Goal: Task Accomplishment & Management: Use online tool/utility

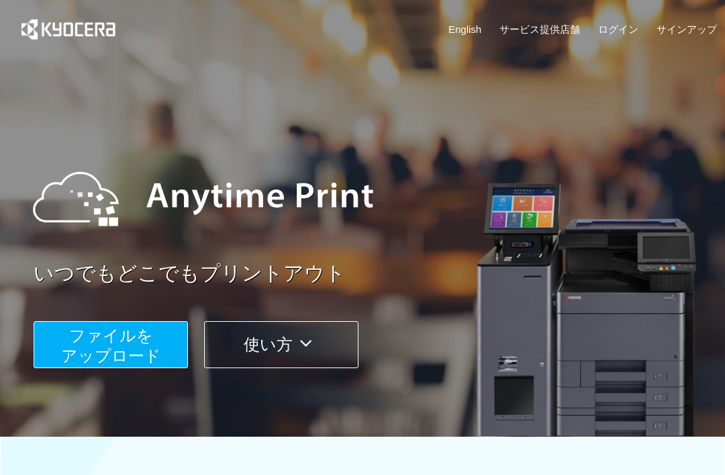
click at [139, 342] on span "ファイルを ​​アップロード" at bounding box center [111, 345] width 100 height 38
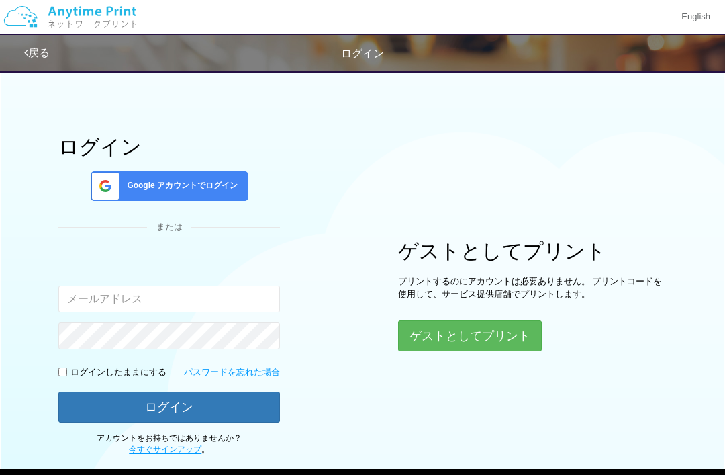
click at [491, 336] on button "ゲストとしてプリント" at bounding box center [470, 335] width 144 height 31
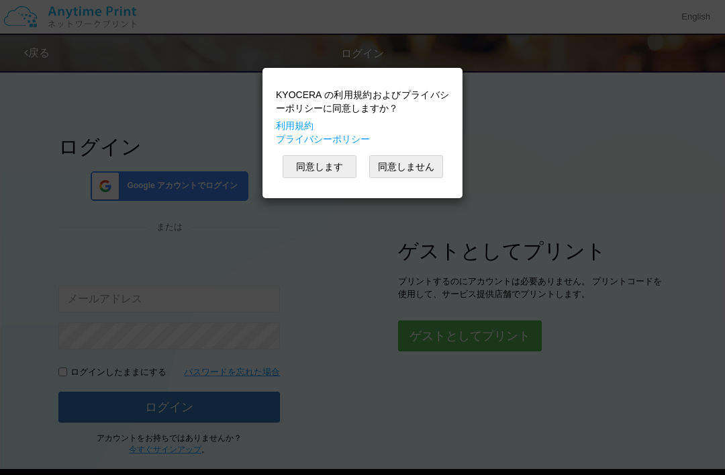
click at [340, 160] on button "同意します" at bounding box center [320, 166] width 74 height 23
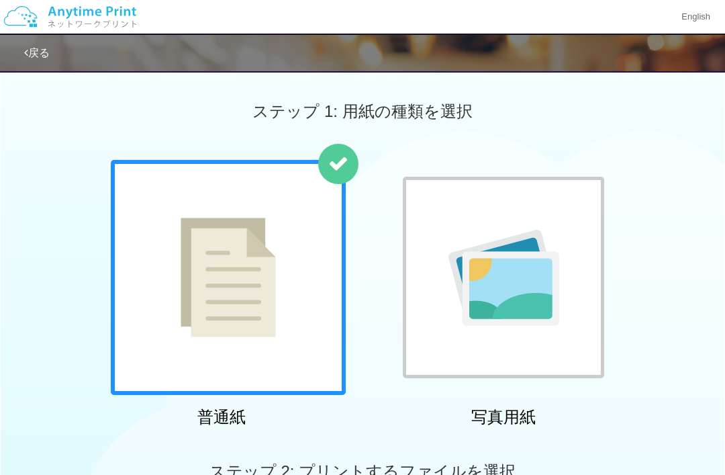
click at [256, 297] on img at bounding box center [228, 276] width 95 height 119
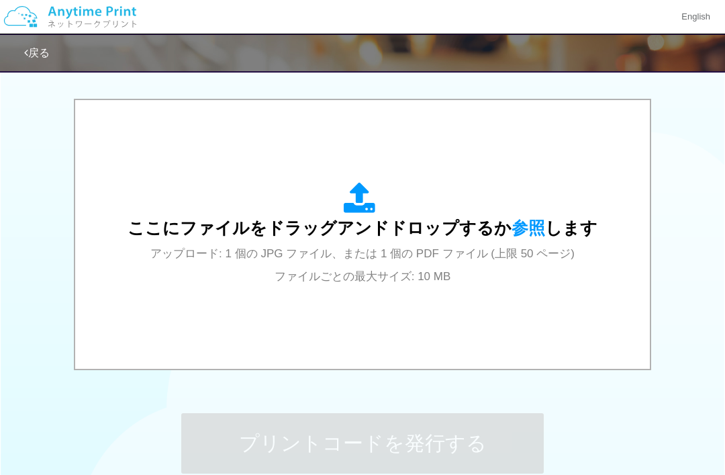
scroll to position [397, 0]
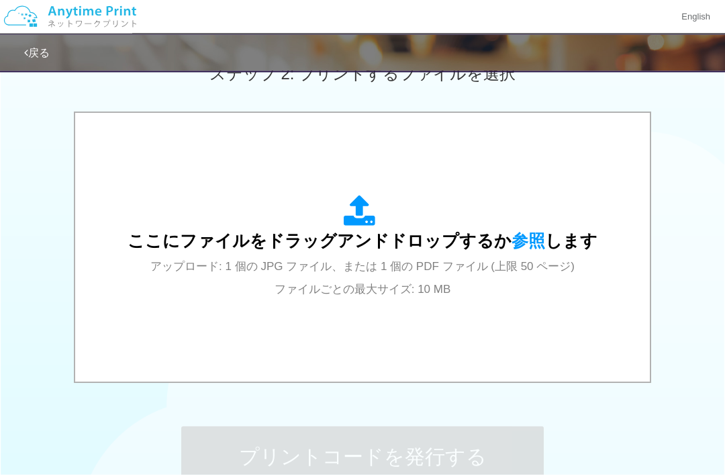
click at [411, 251] on div "ここにファイルをドラッグアンドドロップするか 参照 します アップロード: 1 個の JPG ファイル、または 1 個の PDF ファイル (上限 50 ペー…" at bounding box center [363, 247] width 470 height 105
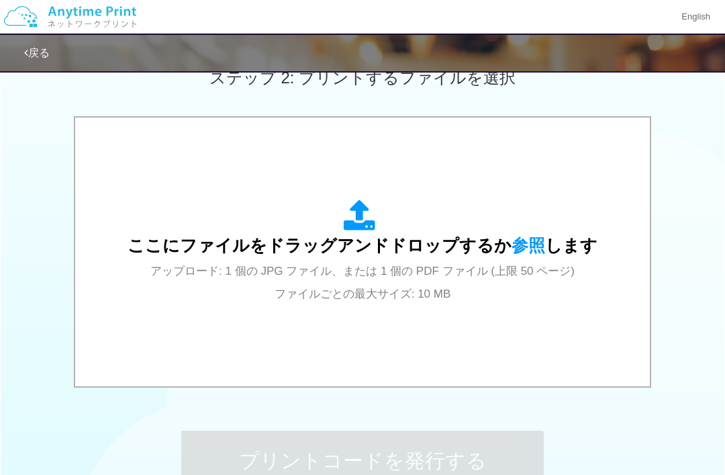
click at [393, 228] on div "ここにファイルをドラッグアンドドロップするか 参照 します アップロード: 1 個の JPG ファイル、または 1 個の PDF ファイル (上限 50 ペー…" at bounding box center [363, 251] width 470 height 105
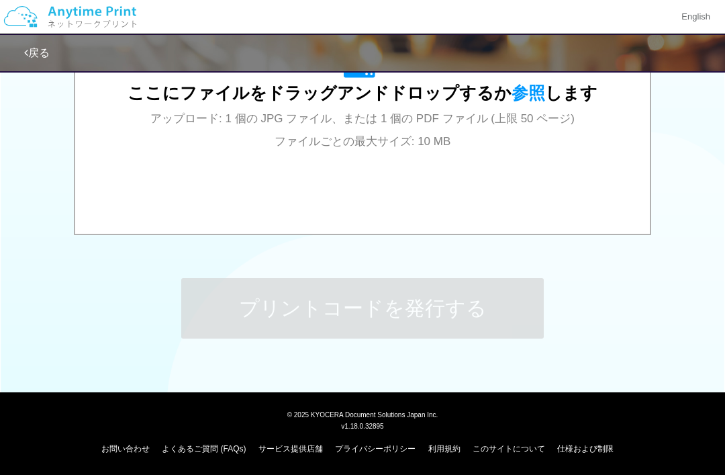
click at [517, 162] on div "ここにファイルをドラッグアンドドロップするか 参照 します アップロード: 1 個の JPG ファイル、または 1 個の PDF ファイル (上限 50 ペー…" at bounding box center [363, 100] width 548 height 242
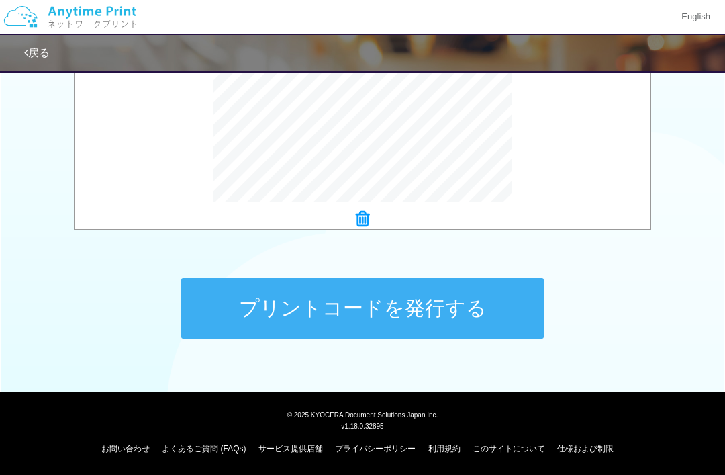
click at [452, 309] on button "プリントコードを発行する" at bounding box center [362, 308] width 362 height 60
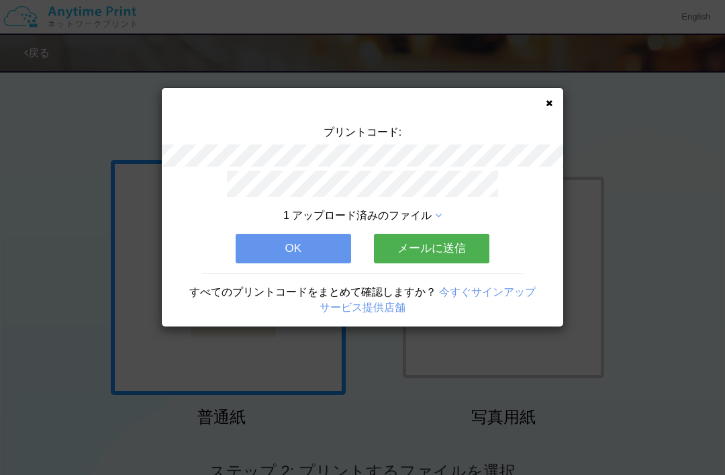
click at [313, 239] on button "OK" at bounding box center [293, 249] width 115 height 30
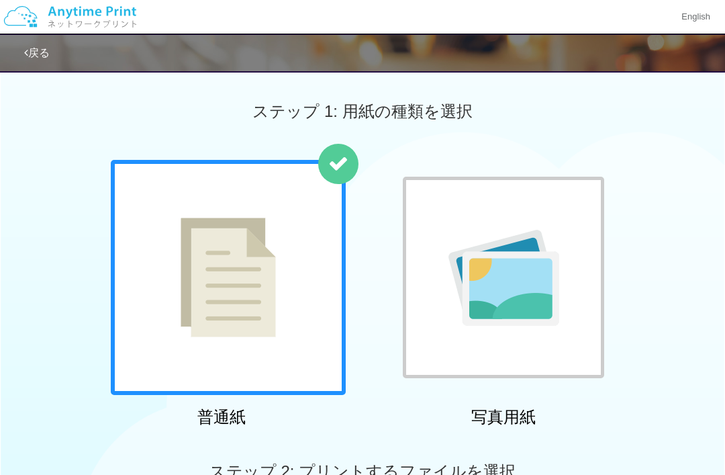
click at [271, 304] on img at bounding box center [228, 276] width 95 height 119
